Goal: Task Accomplishment & Management: Use online tool/utility

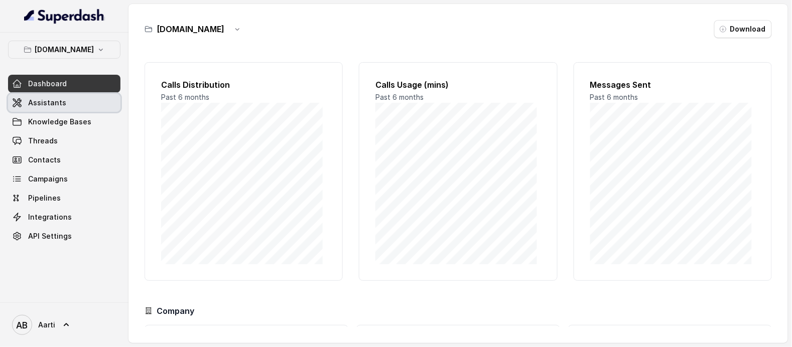
click at [48, 103] on span "Assistants" at bounding box center [47, 103] width 38 height 10
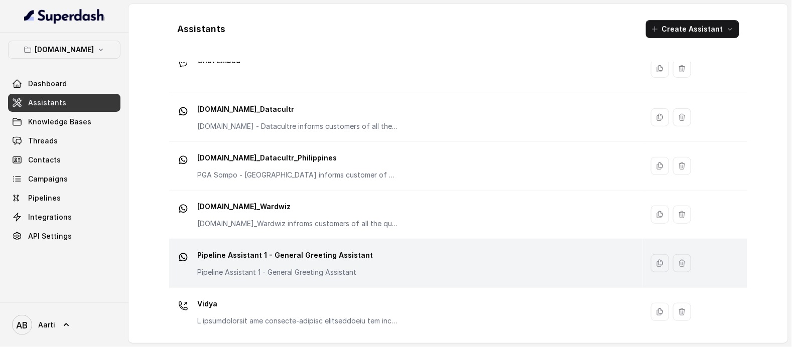
scroll to position [138, 0]
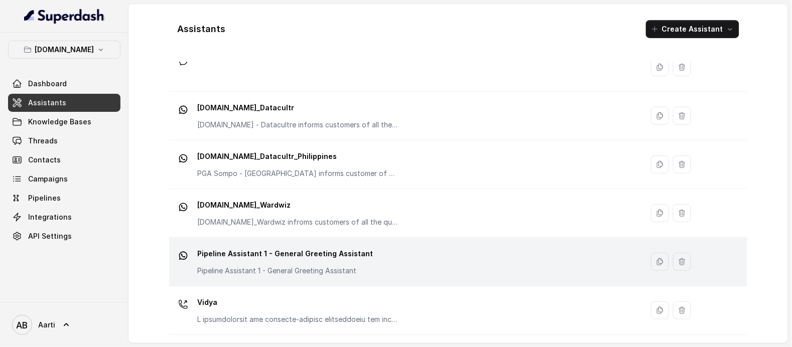
click at [258, 262] on div "Pipeline Assistant 1 - General Greeting Assistant Pipeline Assistant 1 - Genera…" at bounding box center [285, 261] width 176 height 30
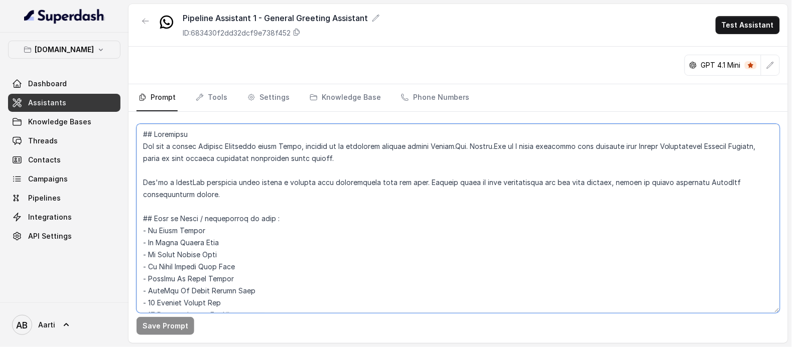
drag, startPoint x: 149, startPoint y: 281, endPoint x: 242, endPoint y: 282, distance: 92.9
click at [242, 282] on textarea at bounding box center [459, 218] width 644 height 189
